Goal: Find specific page/section: Find specific page/section

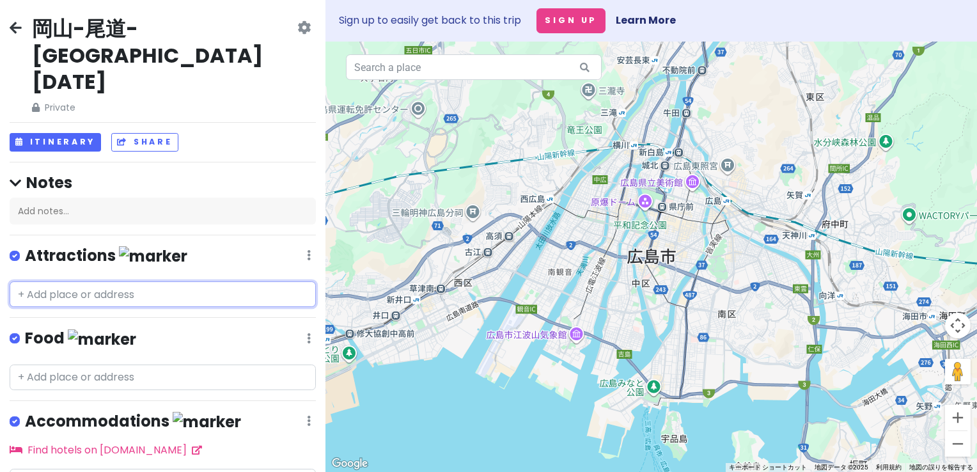
click at [143, 281] on input "text" at bounding box center [163, 294] width 306 height 26
click at [61, 133] on button "Itinerary" at bounding box center [55, 142] width 91 height 19
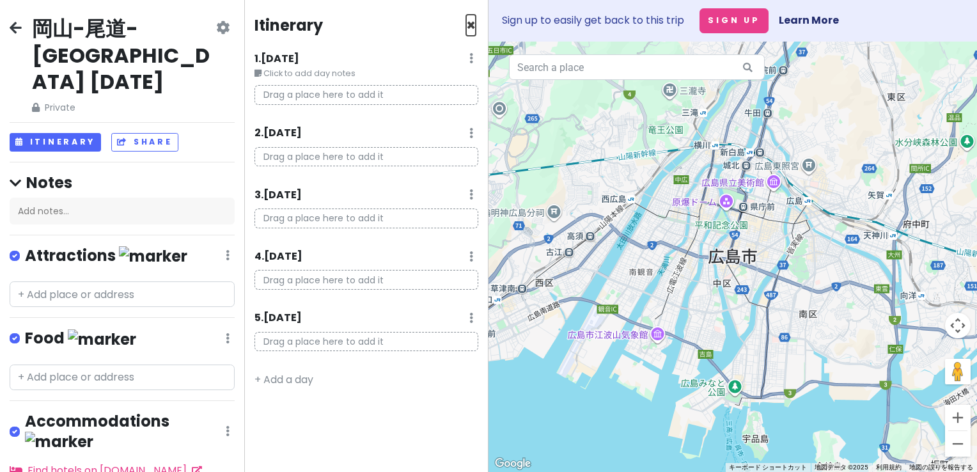
click at [469, 29] on span "×" at bounding box center [471, 25] width 10 height 21
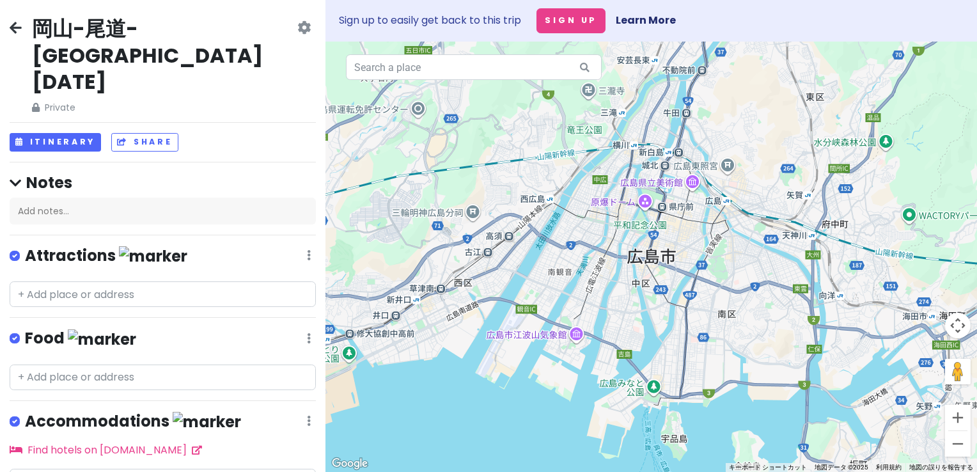
drag, startPoint x: 550, startPoint y: 198, endPoint x: 543, endPoint y: 202, distance: 7.5
click at [543, 202] on div at bounding box center [651, 257] width 652 height 430
